Goal: Task Accomplishment & Management: Complete application form

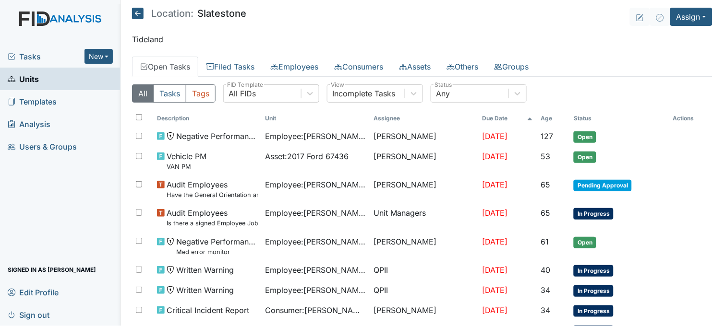
click at [550, 31] on main "Location: Slatestone Assign Assign Form Assign Inspection Assign Document Assig…" at bounding box center [421, 163] width 603 height 326
click at [32, 55] on span "Tasks" at bounding box center [46, 57] width 77 height 12
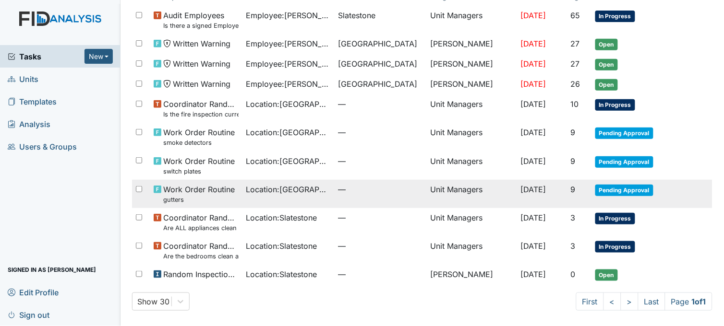
scroll to position [76, 0]
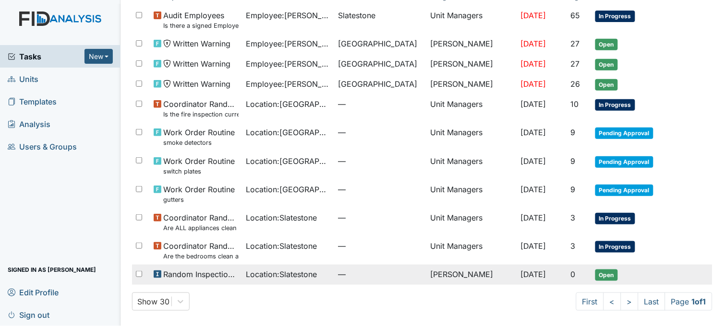
click at [289, 277] on span "Location : Slatestone" at bounding box center [281, 275] width 71 height 12
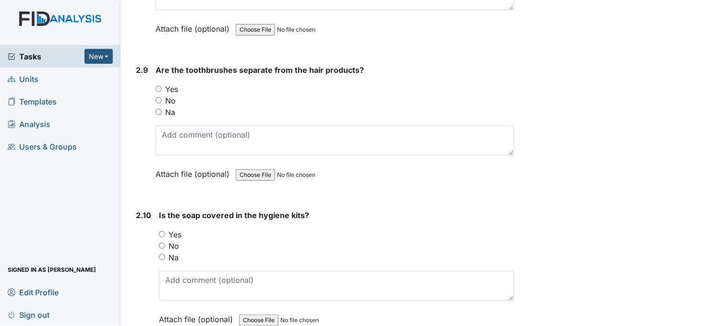
scroll to position [2080, 0]
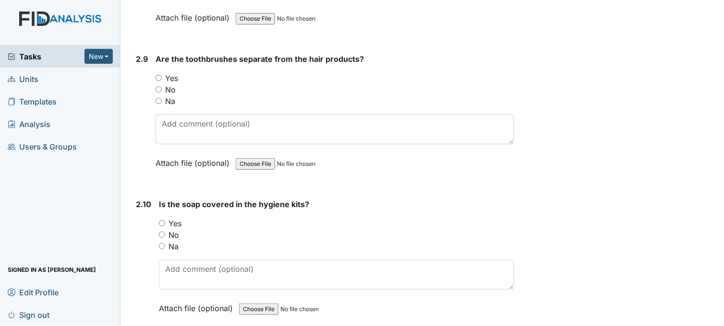
click at [158, 75] on input "Yes" at bounding box center [159, 78] width 6 height 6
radio input "true"
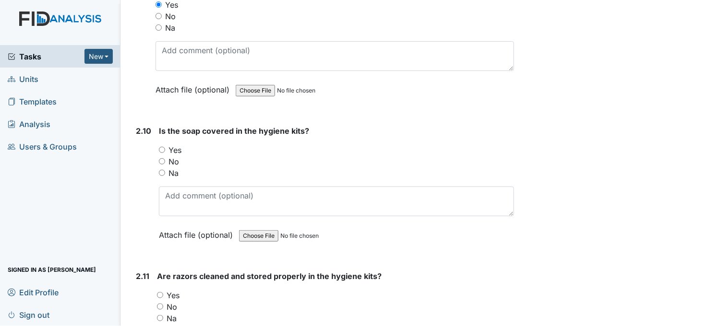
scroll to position [2186, 0]
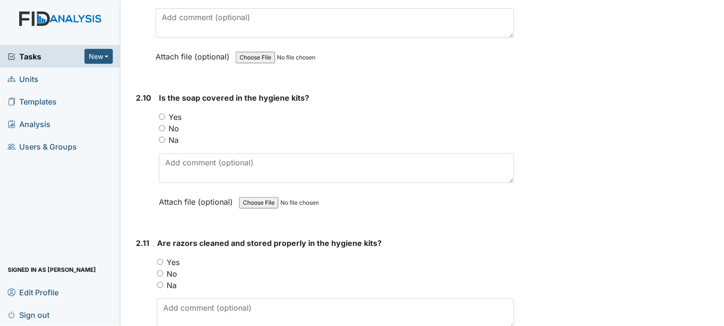
click at [162, 114] on input "Yes" at bounding box center [162, 117] width 6 height 6
radio input "true"
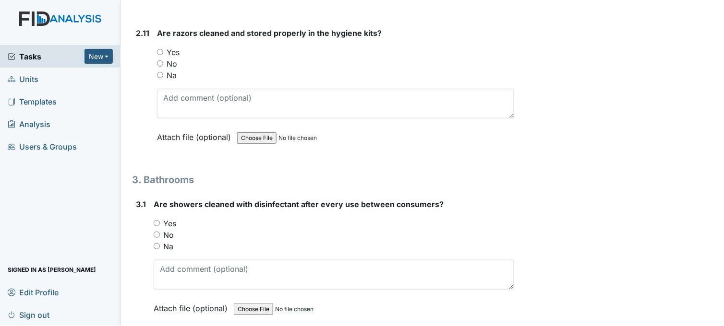
scroll to position [2400, 0]
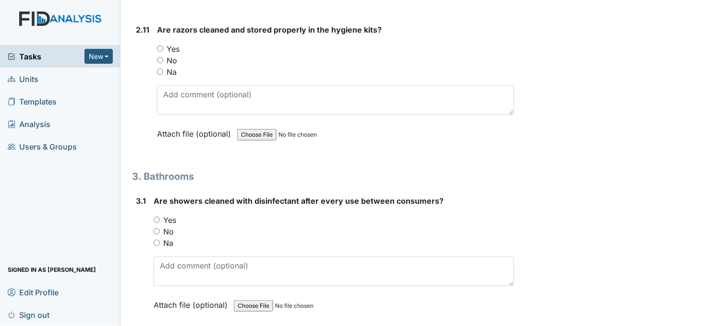
click at [159, 70] on input "Na" at bounding box center [160, 72] width 6 height 6
radio input "true"
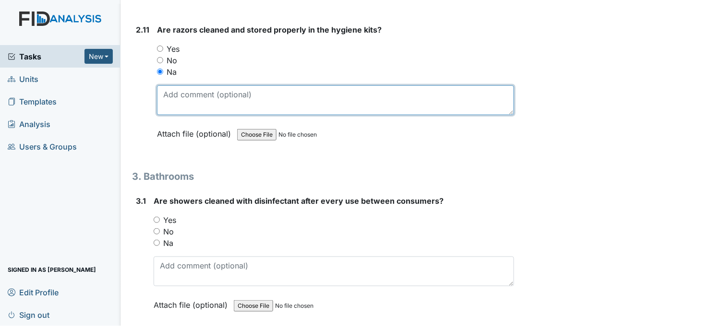
click at [195, 96] on textarea at bounding box center [335, 100] width 357 height 30
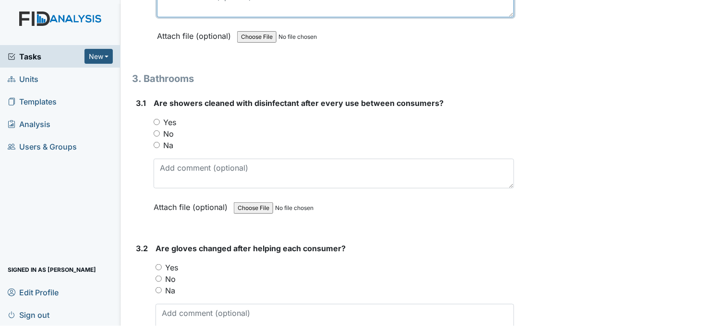
scroll to position [2507, 0]
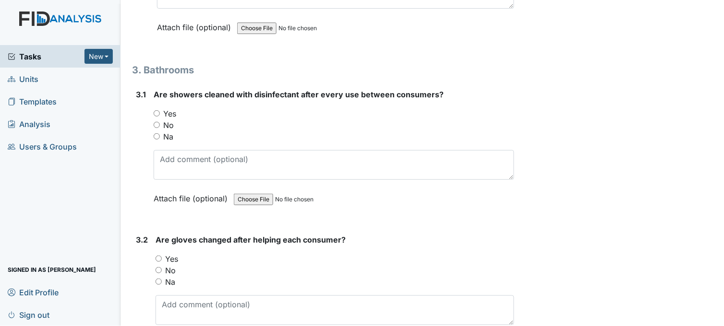
click at [155, 111] on input "Yes" at bounding box center [157, 113] width 6 height 6
radio input "true"
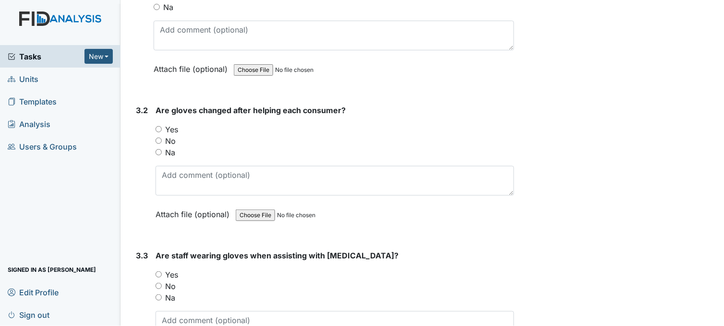
scroll to position [2720, 0]
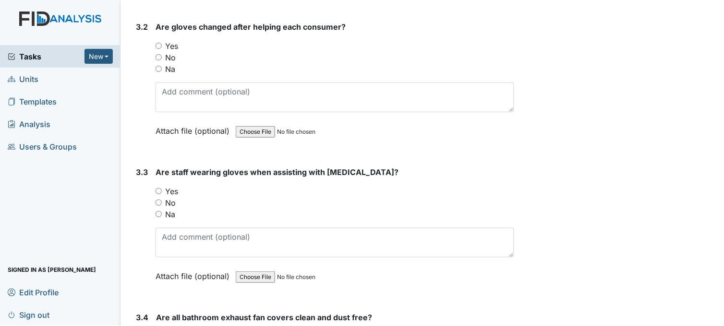
click at [159, 44] on input "Yes" at bounding box center [159, 46] width 6 height 6
radio input "true"
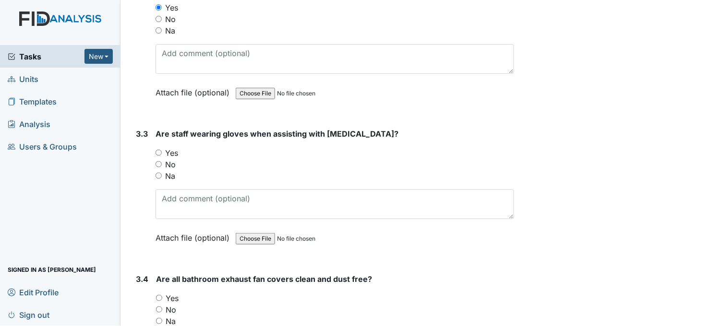
scroll to position [2826, 0]
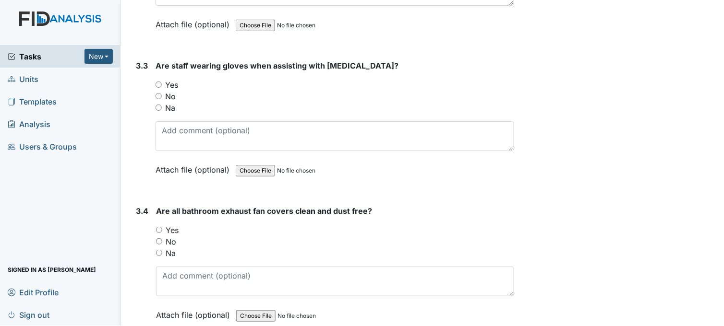
click at [161, 82] on input "Yes" at bounding box center [159, 85] width 6 height 6
radio input "true"
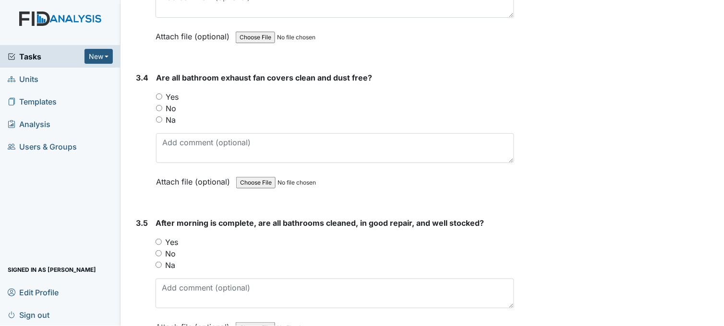
scroll to position [2987, 0]
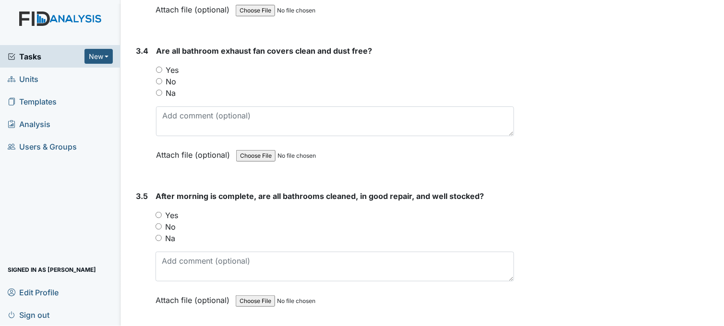
click at [161, 67] on input "Yes" at bounding box center [159, 70] width 6 height 6
radio input "true"
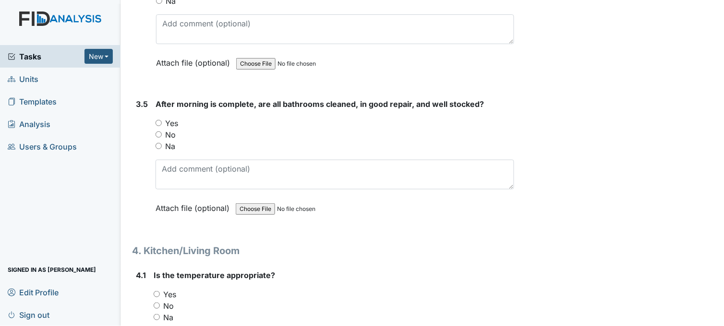
scroll to position [3093, 0]
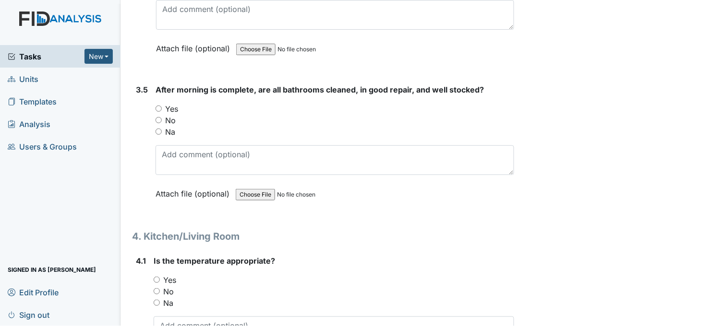
click at [161, 106] on input "Yes" at bounding box center [159, 109] width 6 height 6
radio input "true"
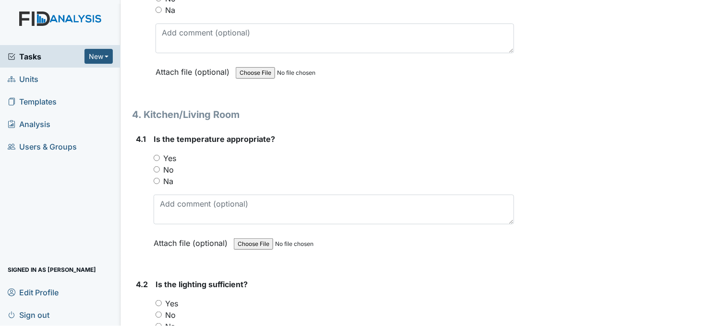
scroll to position [3253, 0]
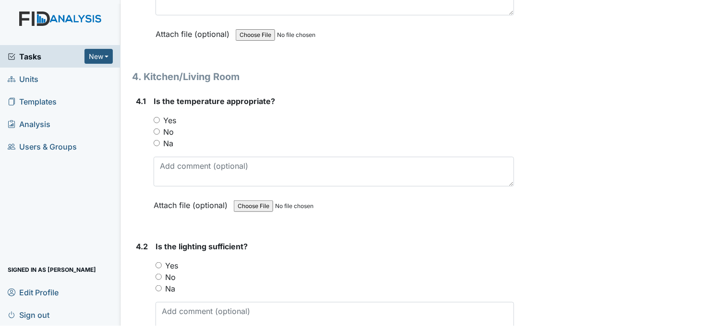
click at [155, 117] on input "Yes" at bounding box center [157, 120] width 6 height 6
radio input "true"
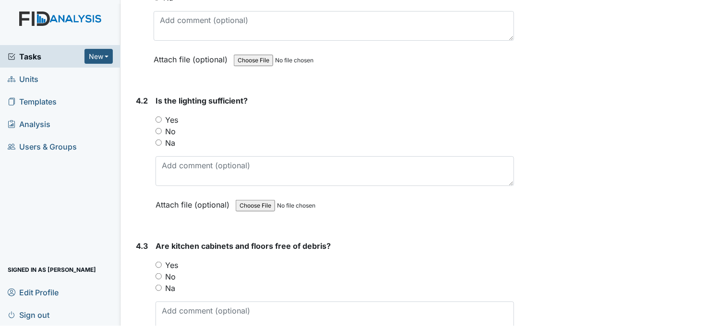
scroll to position [3413, 0]
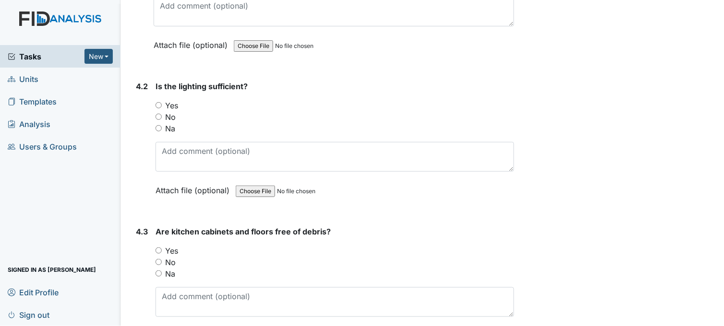
click at [160, 102] on input "Yes" at bounding box center [159, 105] width 6 height 6
radio input "true"
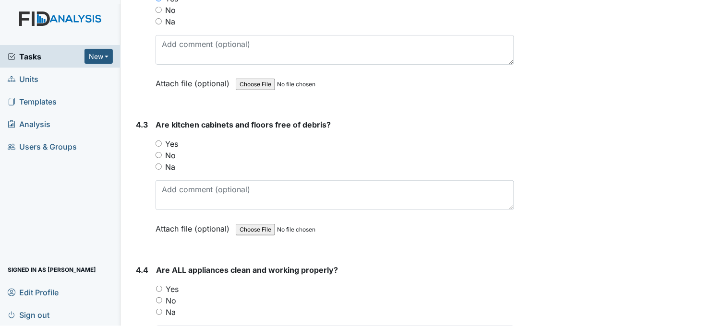
scroll to position [3573, 0]
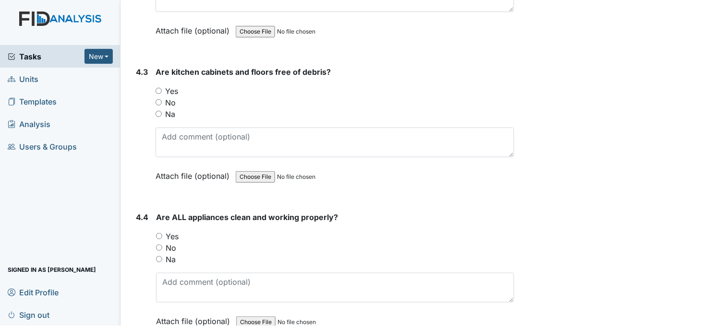
click at [161, 88] on input "Yes" at bounding box center [159, 91] width 6 height 6
radio input "true"
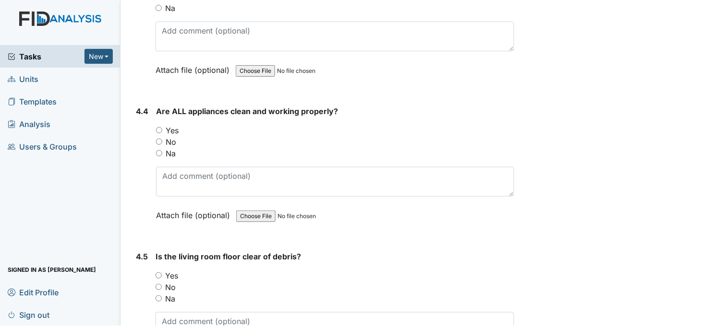
scroll to position [3680, 0]
click at [160, 138] on input "No" at bounding box center [159, 141] width 6 height 6
radio input "true"
click at [161, 127] on input "Yes" at bounding box center [159, 130] width 6 height 6
radio input "true"
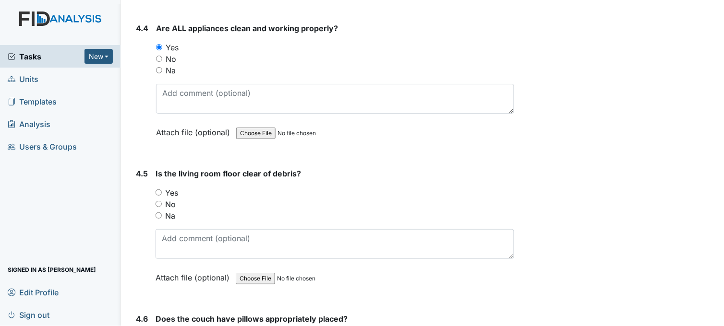
scroll to position [3786, 0]
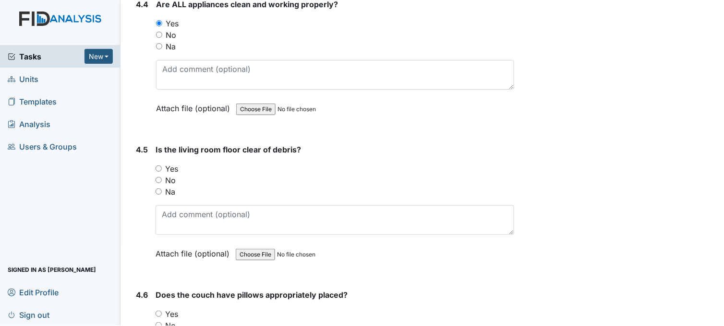
click at [159, 166] on input "Yes" at bounding box center [159, 169] width 6 height 6
radio input "true"
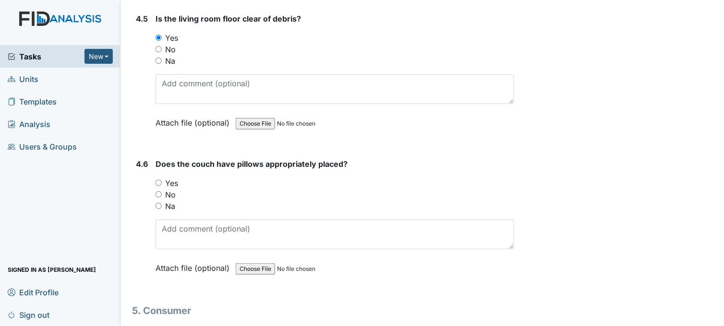
scroll to position [3947, 0]
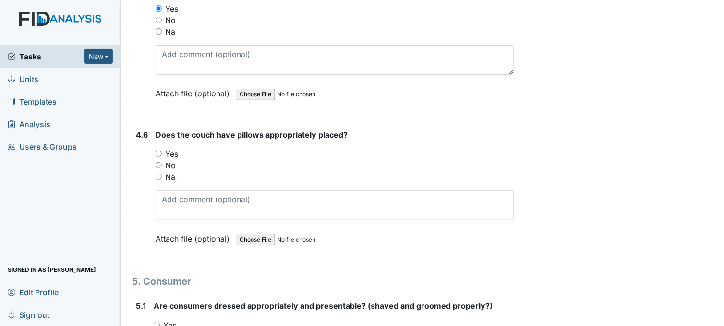
click at [160, 151] on input "Yes" at bounding box center [159, 154] width 6 height 6
radio input "true"
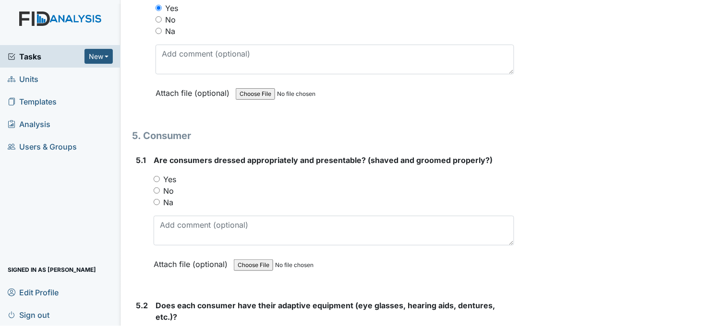
scroll to position [4106, 0]
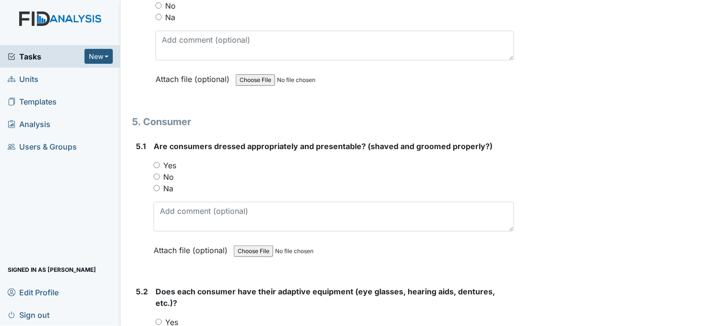
click at [29, 55] on span "Tasks" at bounding box center [46, 57] width 77 height 12
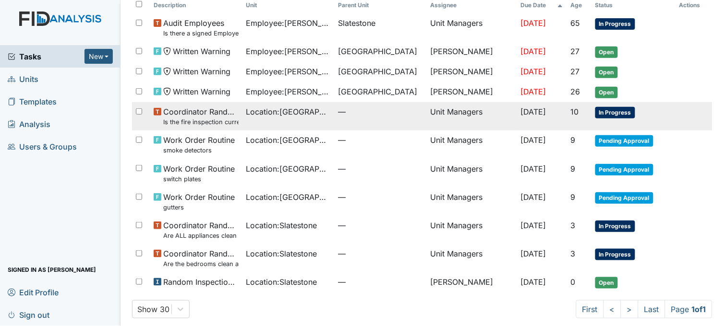
scroll to position [76, 0]
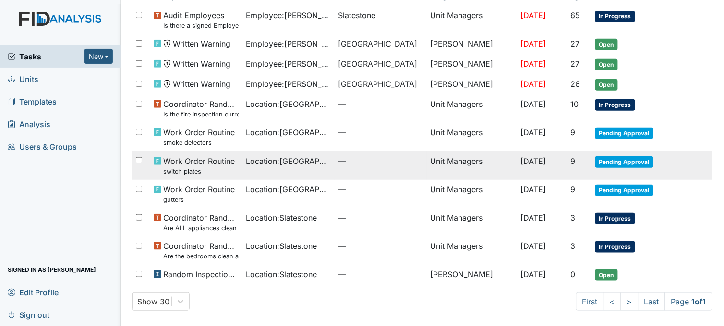
click at [246, 158] on span "Location : [GEOGRAPHIC_DATA]" at bounding box center [288, 162] width 84 height 12
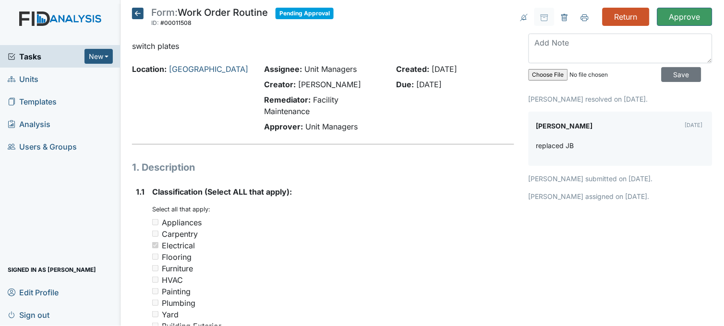
click at [133, 13] on icon at bounding box center [138, 14] width 12 height 12
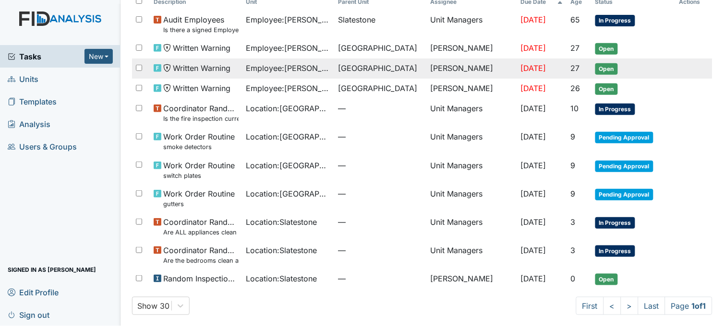
scroll to position [76, 0]
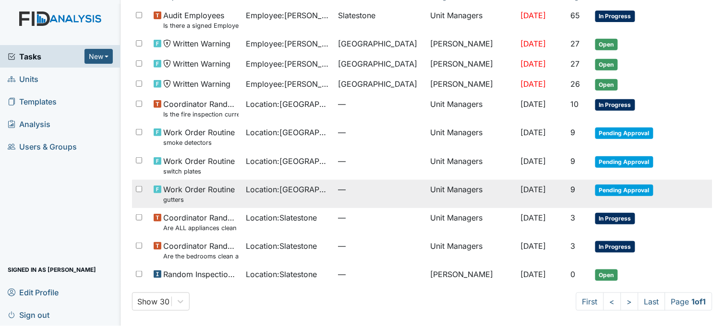
click at [246, 192] on span "Location : Beaufort Heights" at bounding box center [288, 190] width 84 height 12
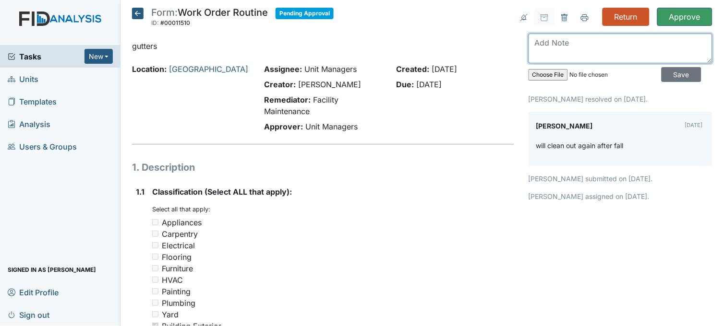
click at [563, 50] on textarea at bounding box center [620, 49] width 184 height 30
type textarea "w"
type textarea "will clean out again after fall"
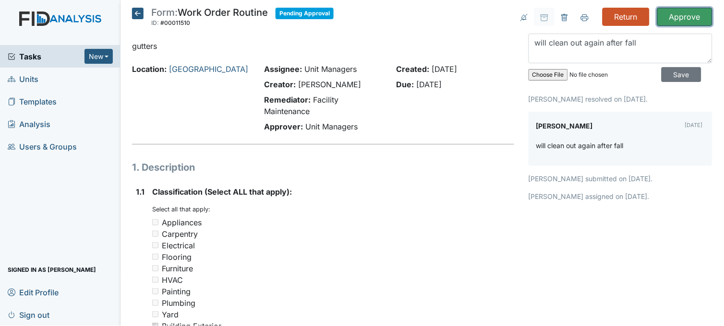
click at [687, 13] on input "Approve" at bounding box center [684, 17] width 55 height 18
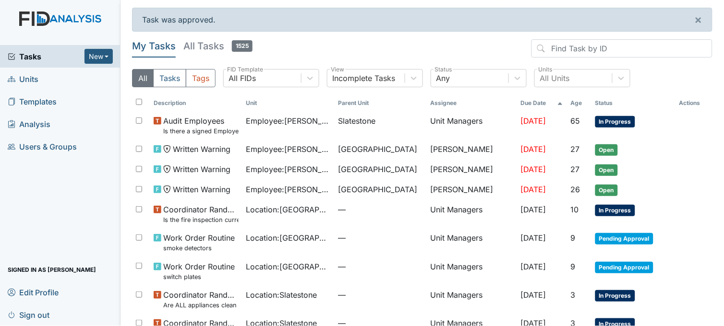
drag, startPoint x: 442, startPoint y: 26, endPoint x: 449, endPoint y: 23, distance: 8.6
click at [456, 25] on main "Task was approved. × My Tasks All Tasks 1525 All Tasks Tags All FIDs FID Templa…" at bounding box center [421, 163] width 603 height 326
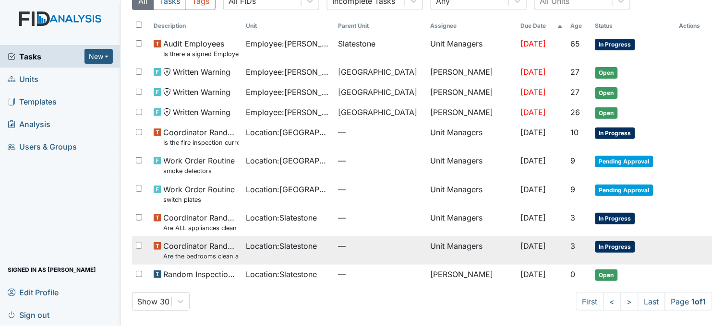
scroll to position [79, 0]
